Goal: Information Seeking & Learning: Check status

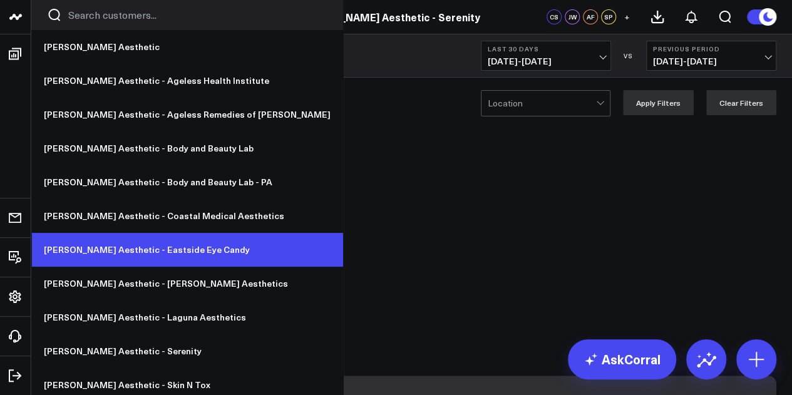
click at [134, 257] on link "[PERSON_NAME] Aesthetic - Eastside Eye Candy" at bounding box center [187, 250] width 312 height 34
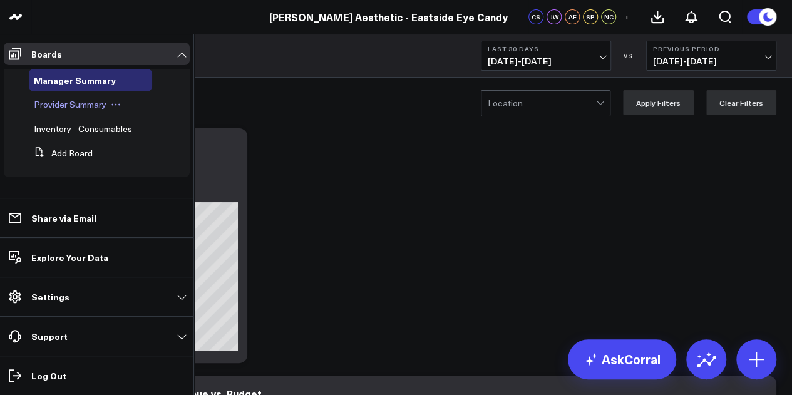
click at [73, 108] on span "Provider Summary" at bounding box center [70, 104] width 73 height 12
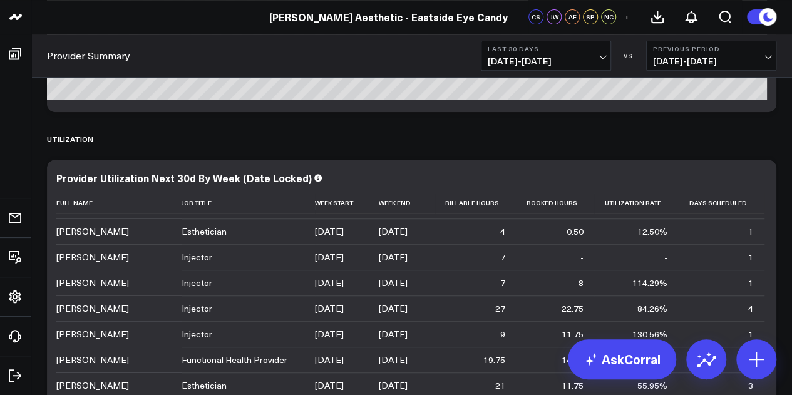
scroll to position [98, 0]
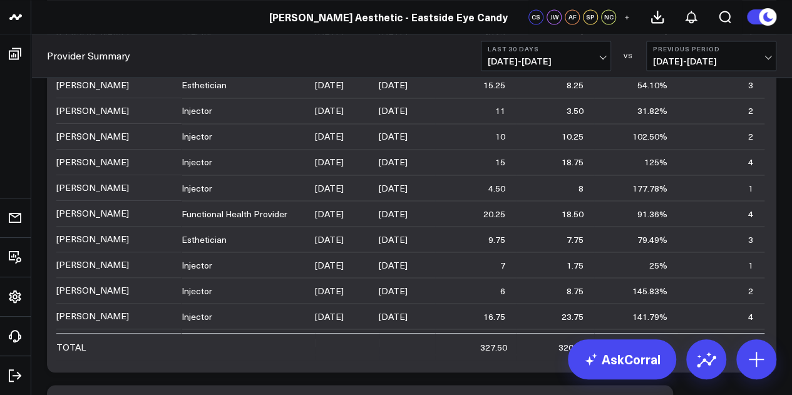
scroll to position [1016, 0]
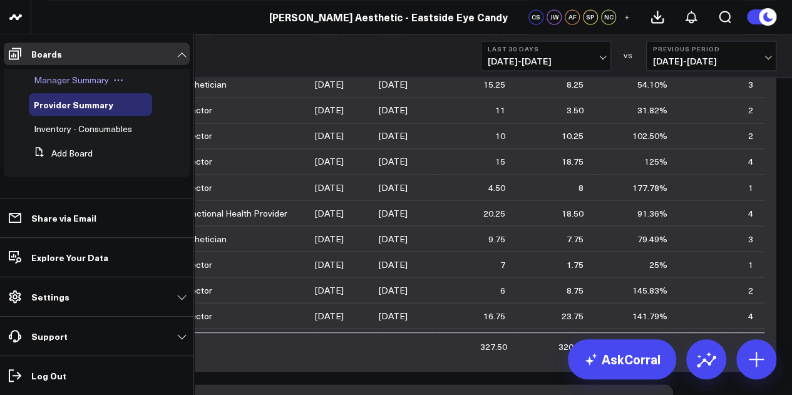
click at [69, 81] on span "Manager Summary" at bounding box center [71, 80] width 75 height 12
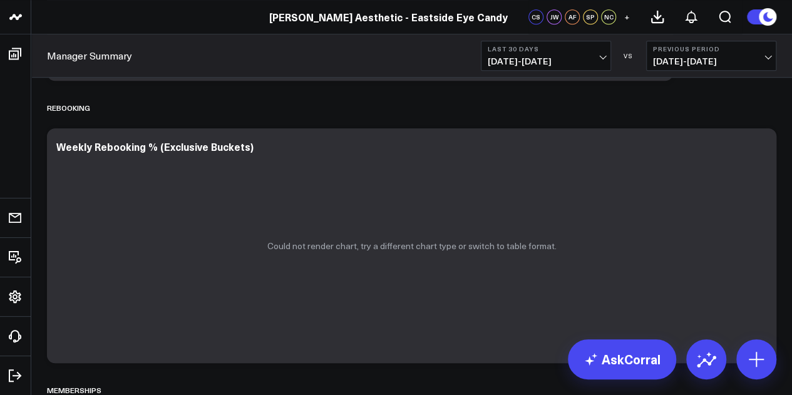
scroll to position [2832, 0]
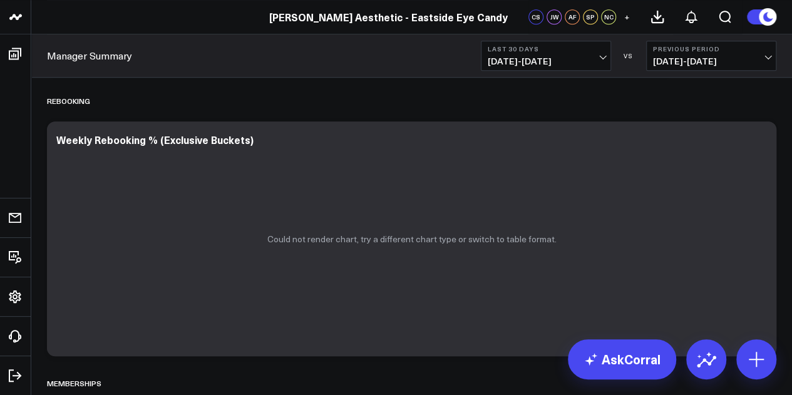
click at [586, 58] on span "08/18/25 - 09/16/25" at bounding box center [546, 61] width 116 height 10
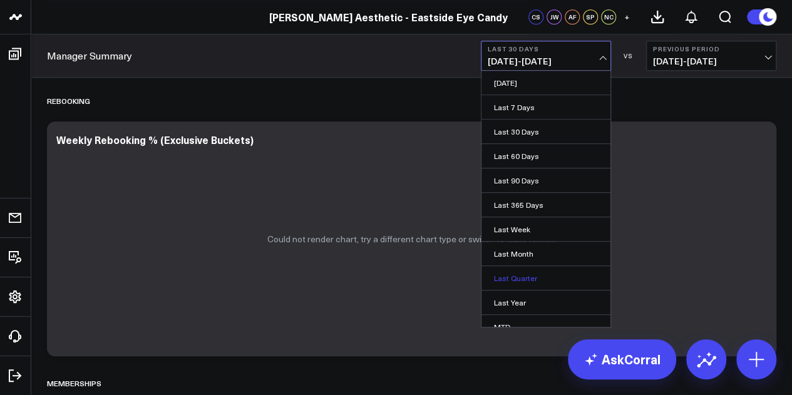
click at [563, 283] on link "Last Quarter" at bounding box center [545, 278] width 129 height 24
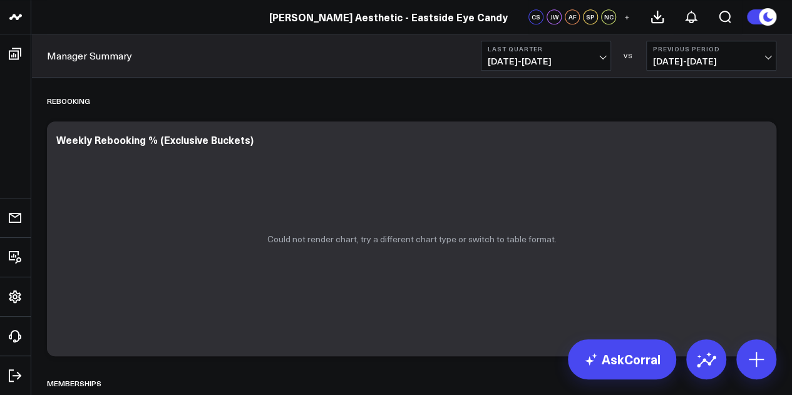
click at [579, 66] on span "04/01/25 - 06/30/25" at bounding box center [546, 61] width 116 height 10
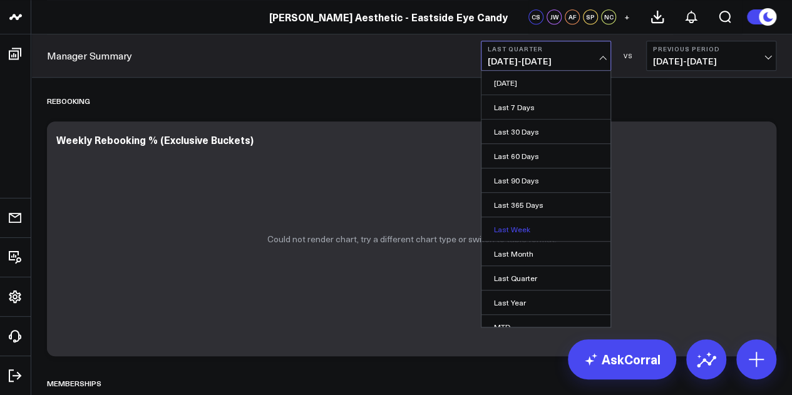
click at [562, 225] on link "Last Week" at bounding box center [545, 229] width 129 height 24
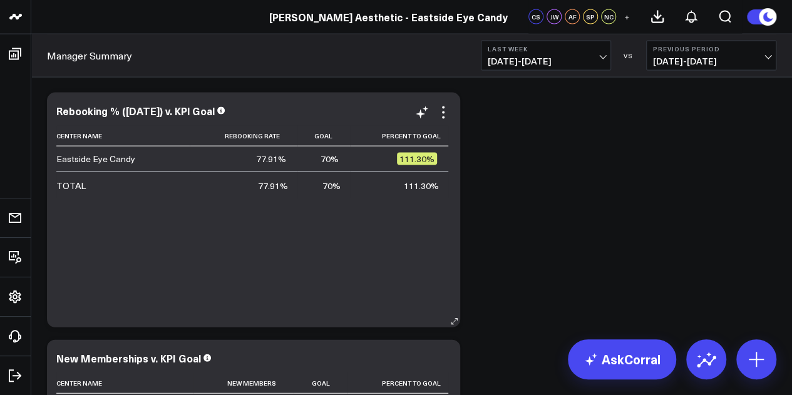
scroll to position [3674, 0]
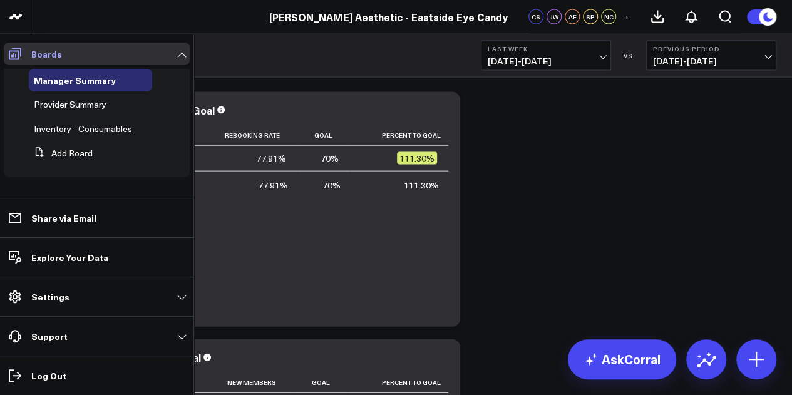
click at [59, 53] on p "Boards" at bounding box center [46, 54] width 31 height 10
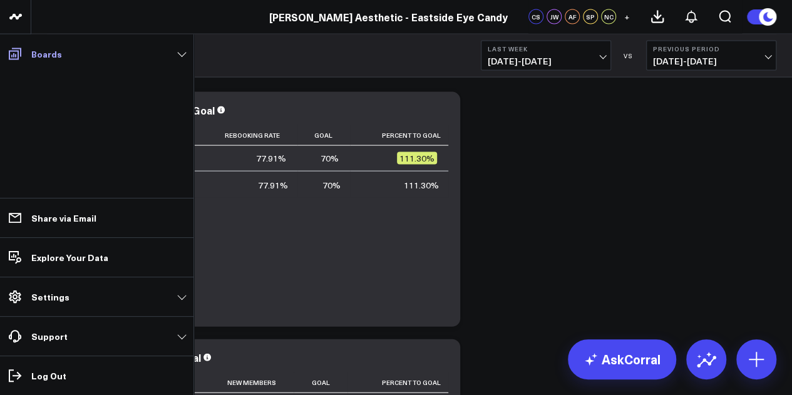
click at [59, 53] on p "Boards" at bounding box center [46, 54] width 31 height 10
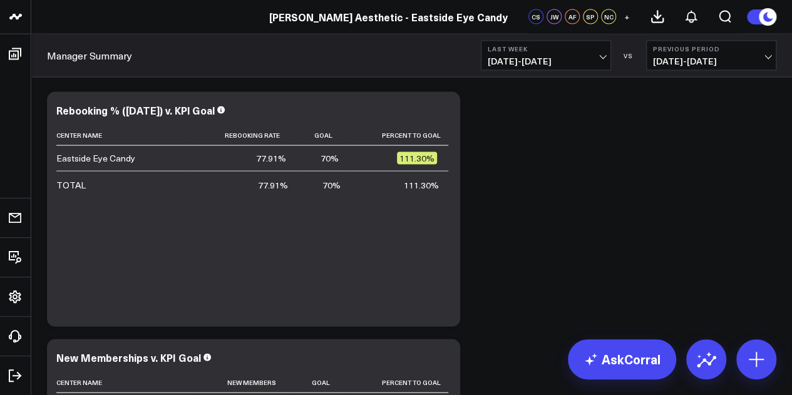
click at [538, 186] on div "Sales Accrual Revenue Modify via AI Copy link to widget Ask support Remove Crea…" at bounding box center [412, 139] width 742 height 7453
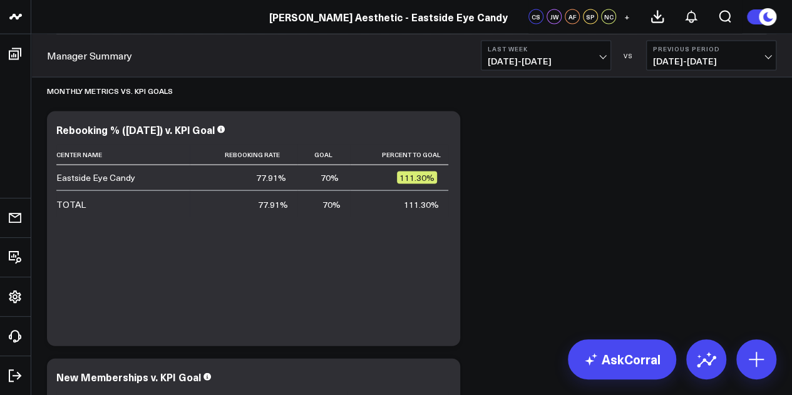
scroll to position [3655, 0]
click at [566, 69] on button "Last Week 09/07/25 - 09/13/25" at bounding box center [546, 56] width 130 height 30
click at [671, 120] on div "Sales Accrual Revenue Modify via AI Copy link to widget Ask support Remove Crea…" at bounding box center [412, 158] width 742 height 7453
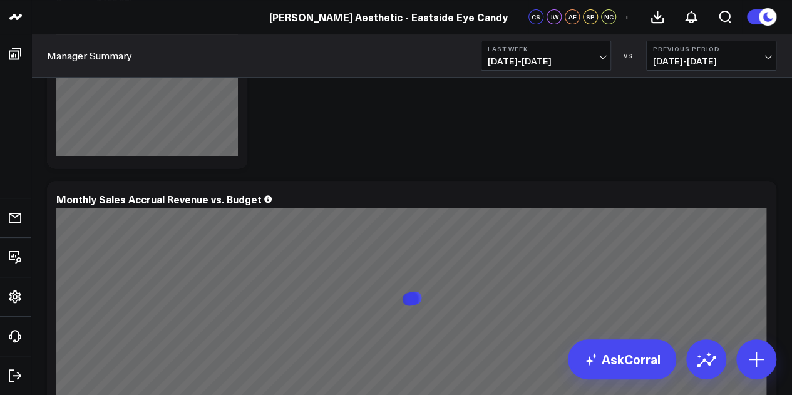
scroll to position [0, 0]
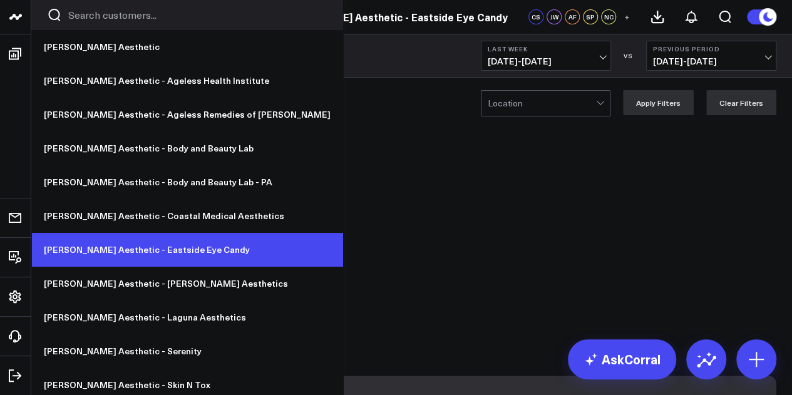
click at [113, 255] on link "[PERSON_NAME] Aesthetic - Eastside Eye Candy" at bounding box center [187, 250] width 312 height 34
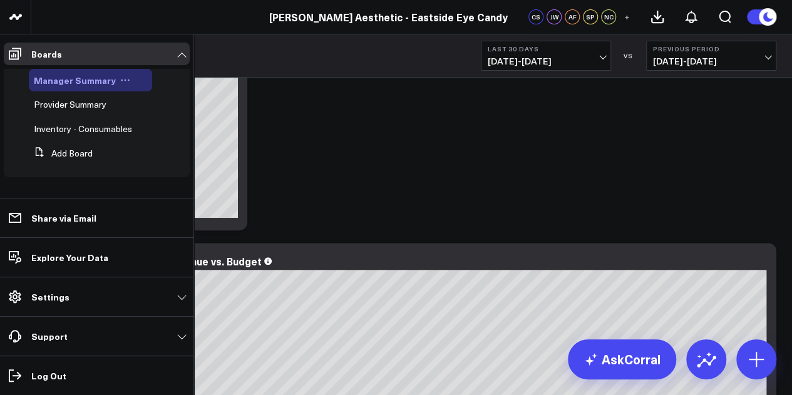
click at [125, 80] on icon at bounding box center [126, 81] width 2 height 2
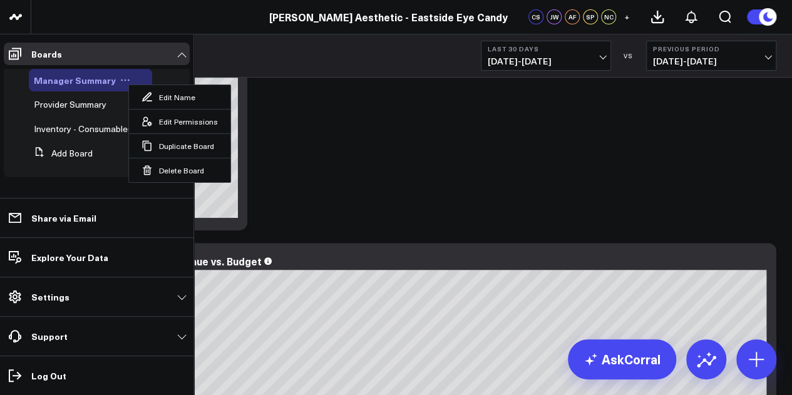
click at [83, 80] on span "Manager Summary" at bounding box center [75, 80] width 82 height 13
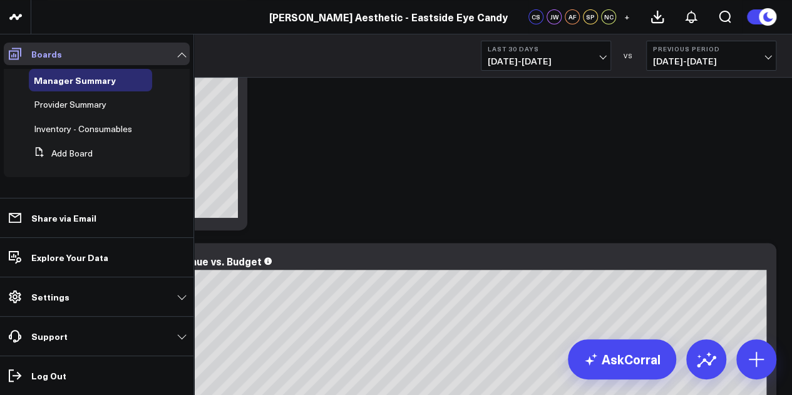
click at [43, 52] on p "Boards" at bounding box center [46, 54] width 31 height 10
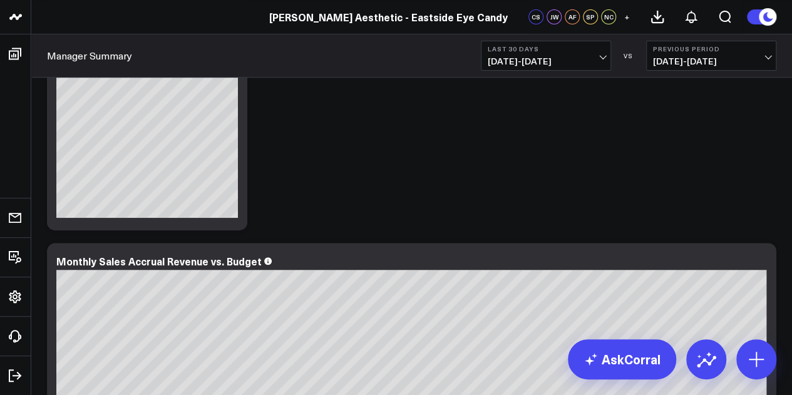
click at [306, 63] on div "Manager Summary Last 30 Days 08/18/25 - 09/16/25 VS Previous Period 07/19/25 - …" at bounding box center [411, 55] width 761 height 43
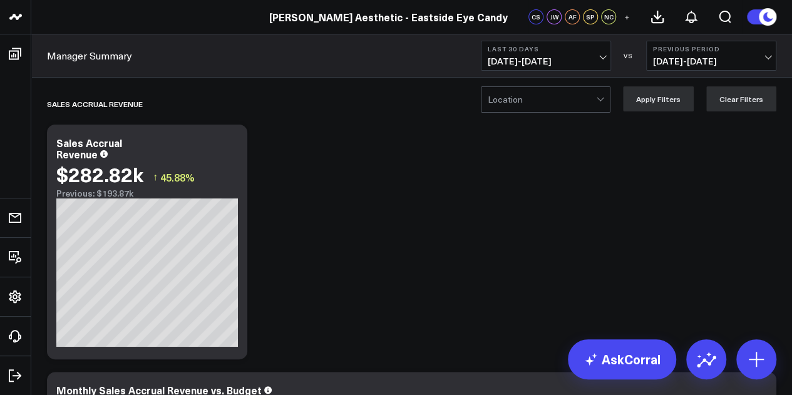
scroll to position [5, 0]
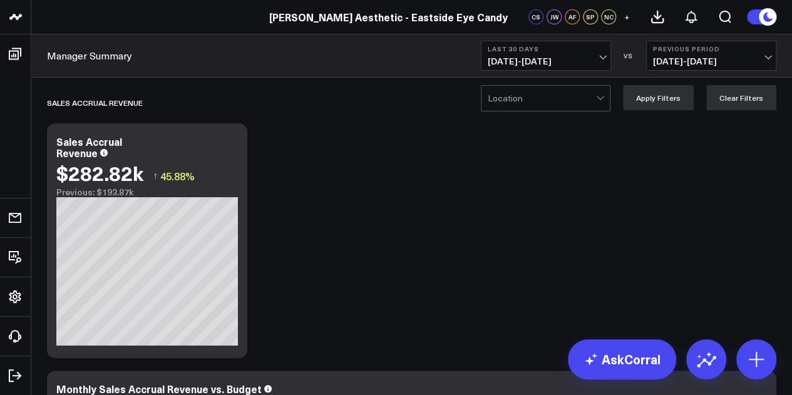
drag, startPoint x: 296, startPoint y: 352, endPoint x: 308, endPoint y: 302, distance: 51.6
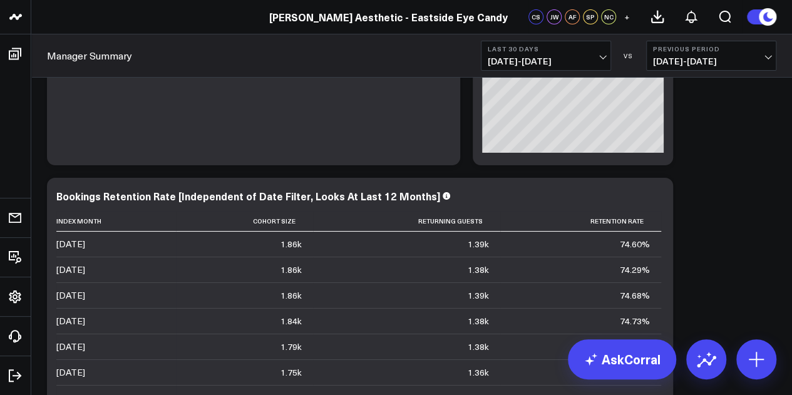
scroll to position [2247, 0]
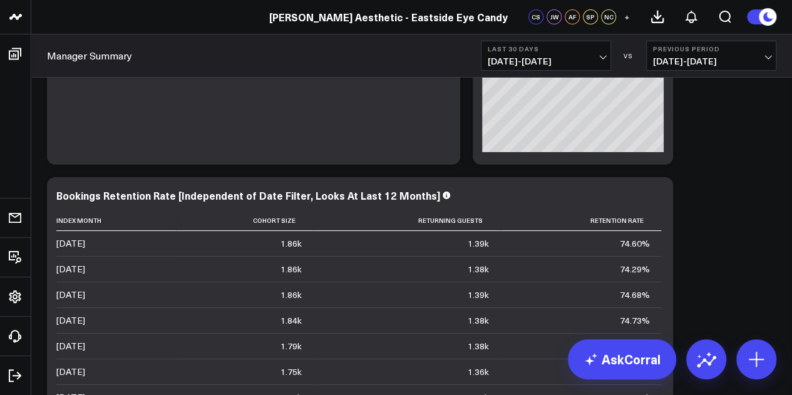
click at [560, 62] on span "08/18/25 - 09/16/25" at bounding box center [546, 61] width 116 height 10
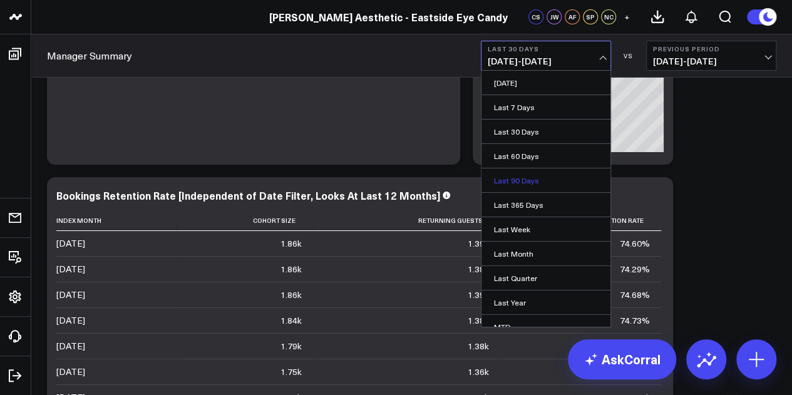
click at [562, 175] on link "Last 90 Days" at bounding box center [545, 180] width 129 height 24
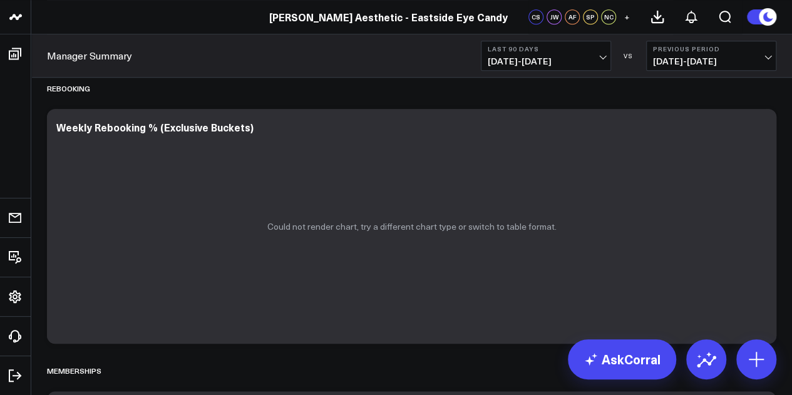
scroll to position [2846, 0]
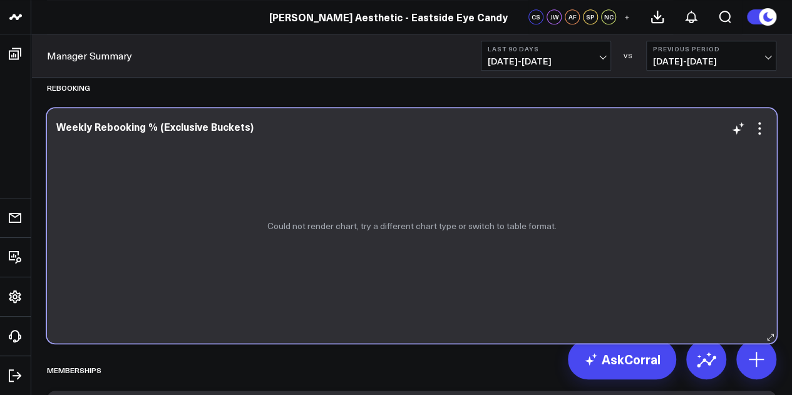
click at [426, 232] on div "Could not render chart, try a different chart type or switch to table format." at bounding box center [411, 225] width 729 height 235
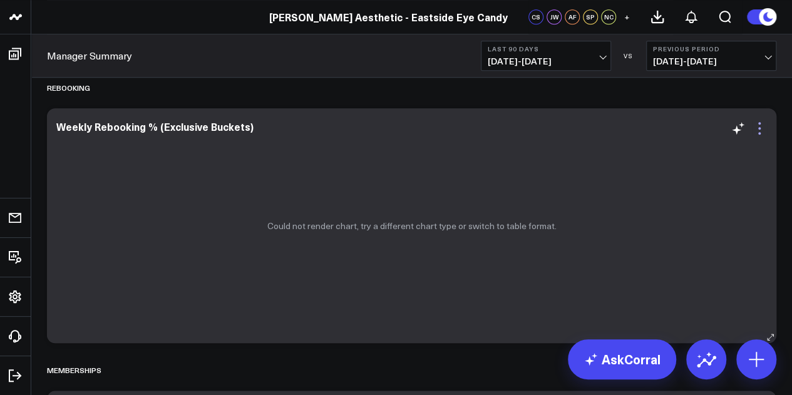
click at [760, 130] on icon at bounding box center [759, 128] width 15 height 15
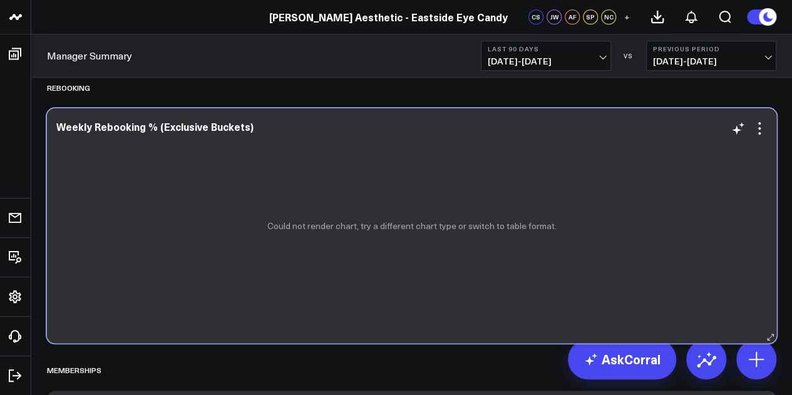
click at [577, 160] on div "Could not render chart, try a different chart type or switch to table format." at bounding box center [411, 225] width 729 height 235
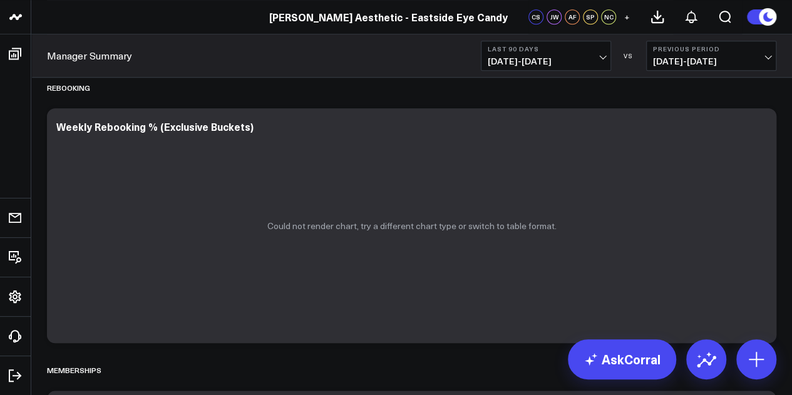
click at [568, 62] on span "06/19/25 - 09/16/25" at bounding box center [546, 61] width 116 height 10
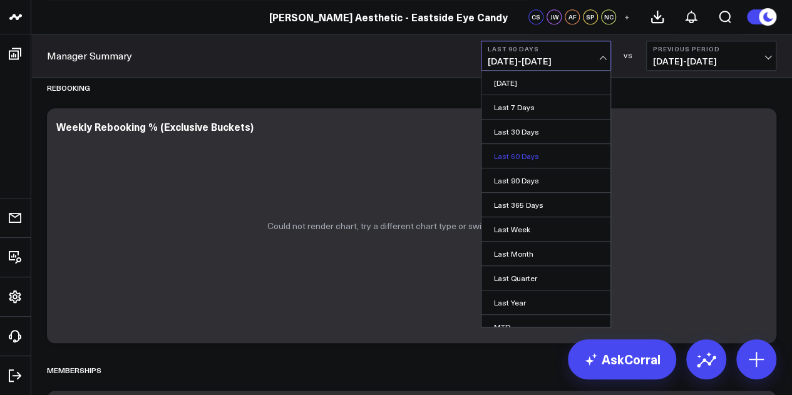
scroll to position [81, 0]
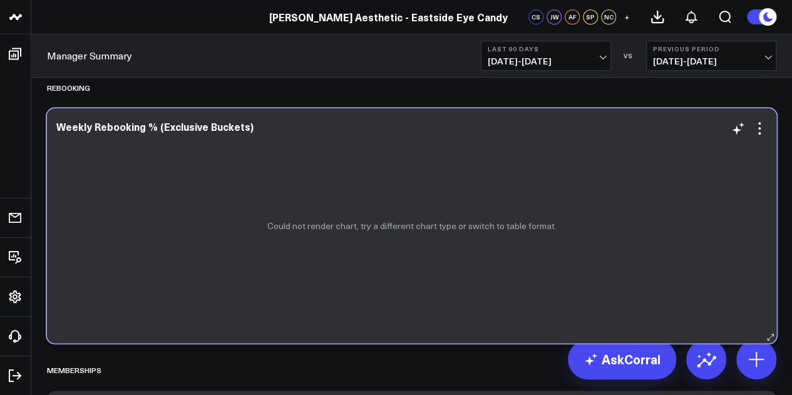
click at [420, 167] on div "Could not render chart, try a different chart type or switch to table format." at bounding box center [411, 225] width 729 height 235
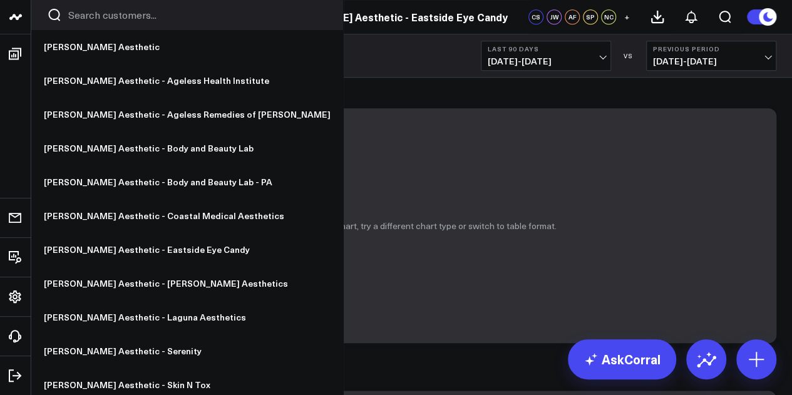
click at [19, 3] on link at bounding box center [15, 17] width 31 height 34
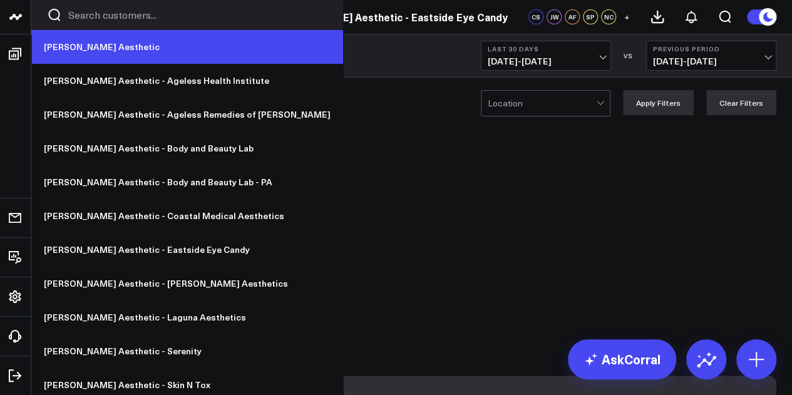
click at [71, 43] on link "[PERSON_NAME] Aesthetic" at bounding box center [187, 47] width 312 height 34
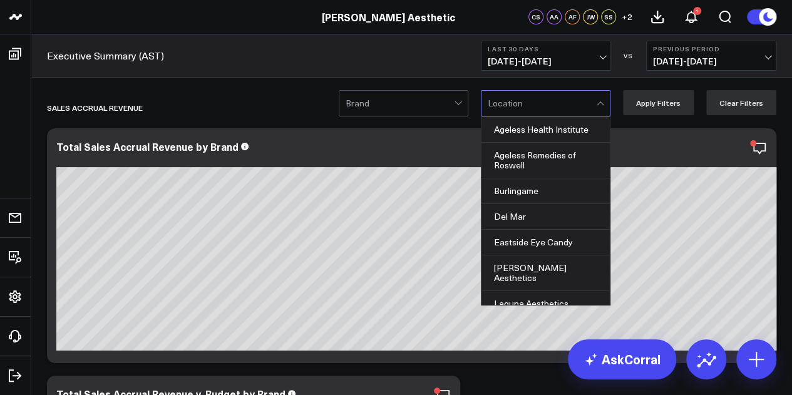
click at [536, 95] on div at bounding box center [542, 103] width 108 height 25
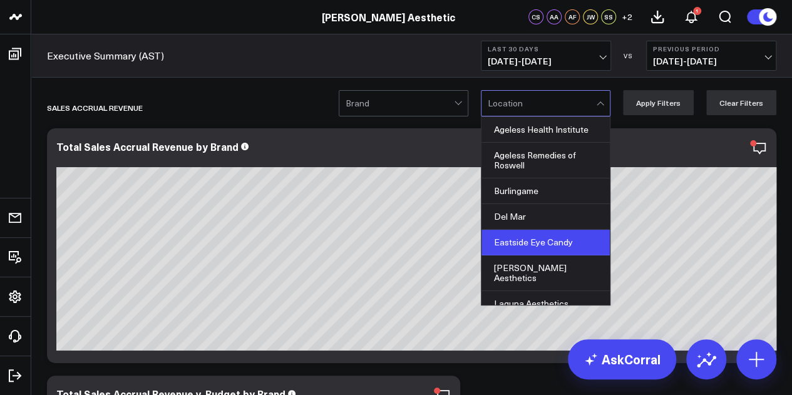
click at [557, 232] on div "Eastside Eye Candy" at bounding box center [545, 243] width 128 height 26
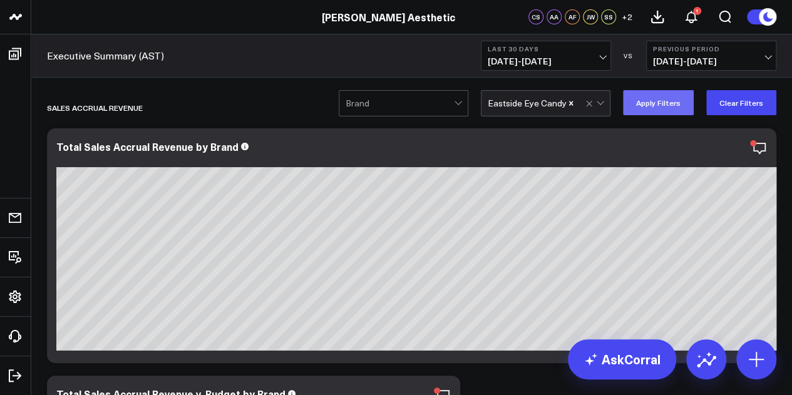
click at [674, 108] on button "Apply Filters" at bounding box center [658, 102] width 71 height 25
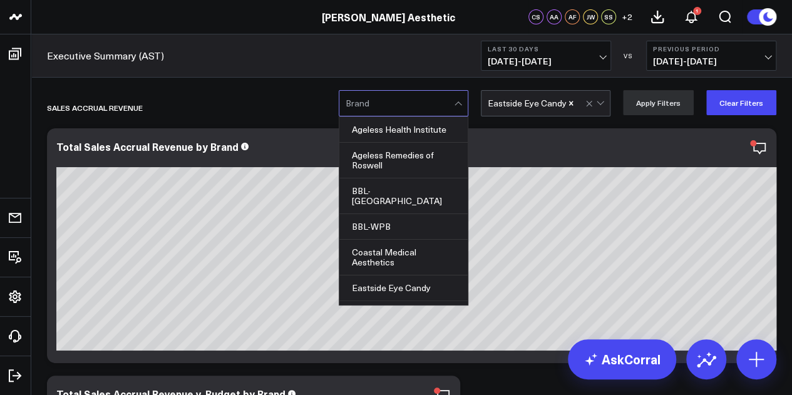
click at [419, 109] on div at bounding box center [400, 103] width 108 height 25
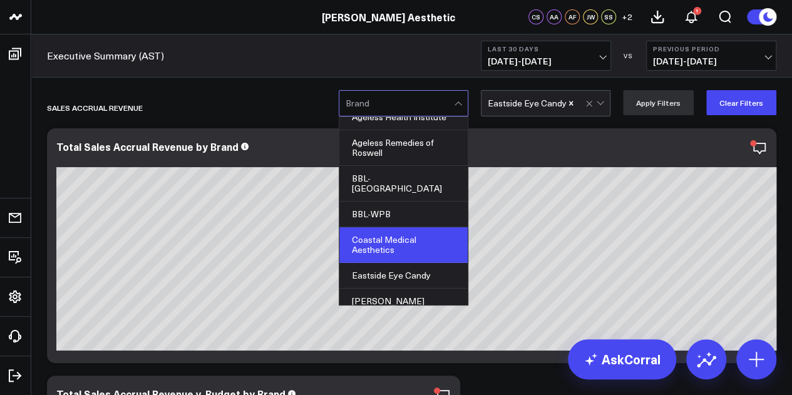
scroll to position [13, 0]
click at [424, 262] on div "Eastside Eye Candy" at bounding box center [403, 275] width 128 height 26
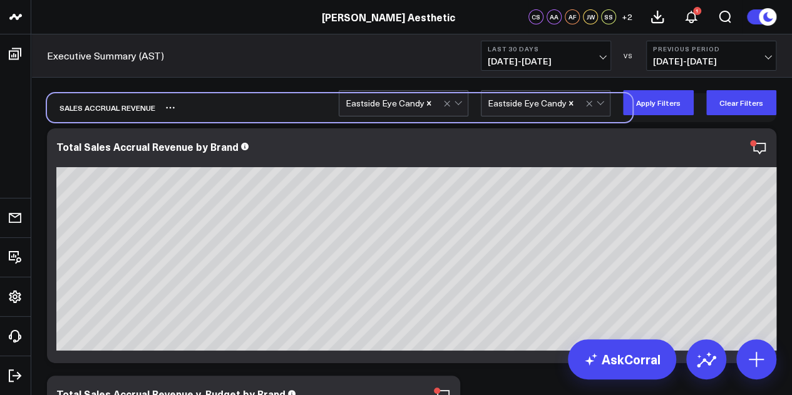
click at [657, 115] on div "Sales Accrual Revenue" at bounding box center [411, 107] width 729 height 29
